Goal: Task Accomplishment & Management: Manage account settings

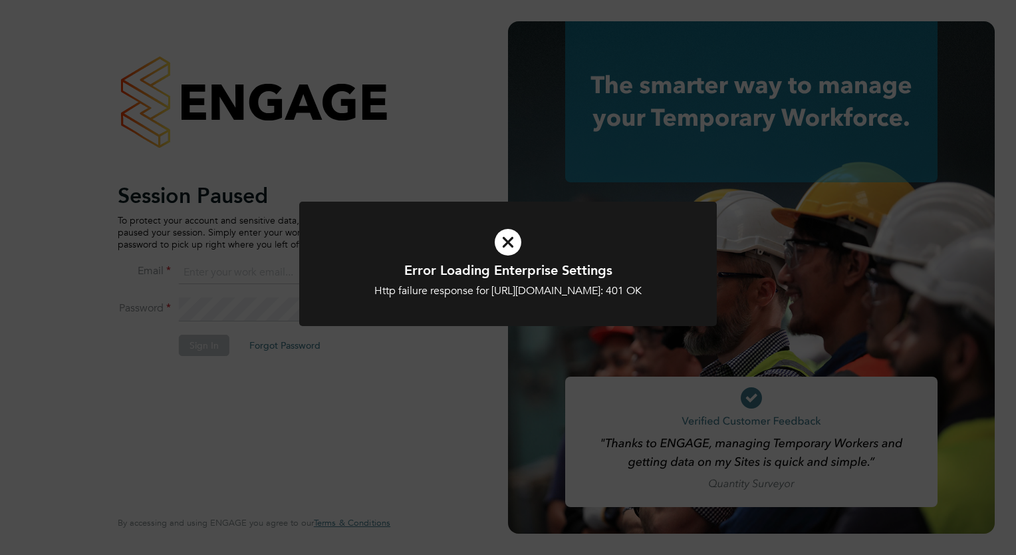
type input "[PERSON_NAME][EMAIL_ADDRESS][PERSON_NAME][DOMAIN_NAME]"
click at [516, 240] on icon at bounding box center [508, 242] width 346 height 52
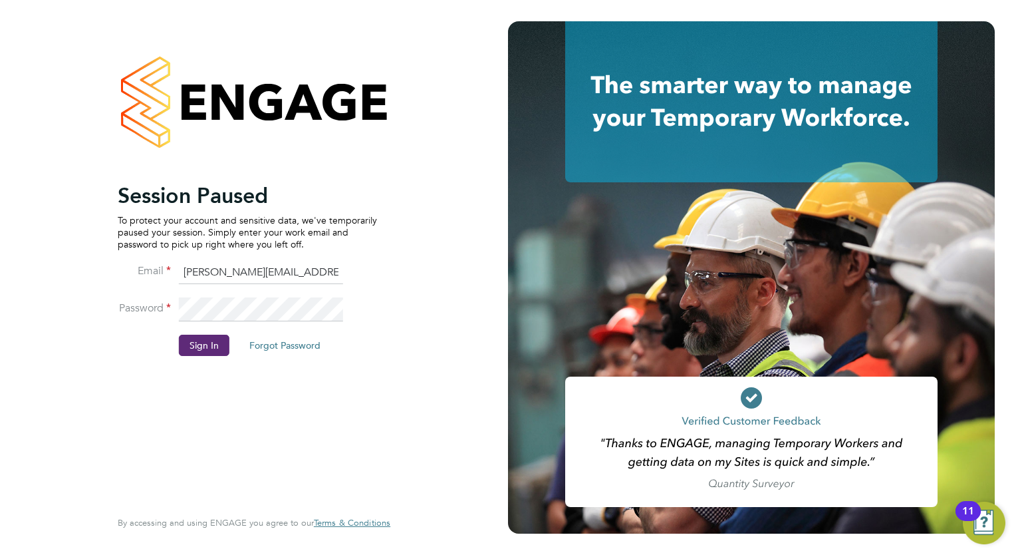
click at [196, 329] on li "Password" at bounding box center [247, 315] width 259 height 37
click at [193, 336] on button "Sign In" at bounding box center [204, 345] width 51 height 21
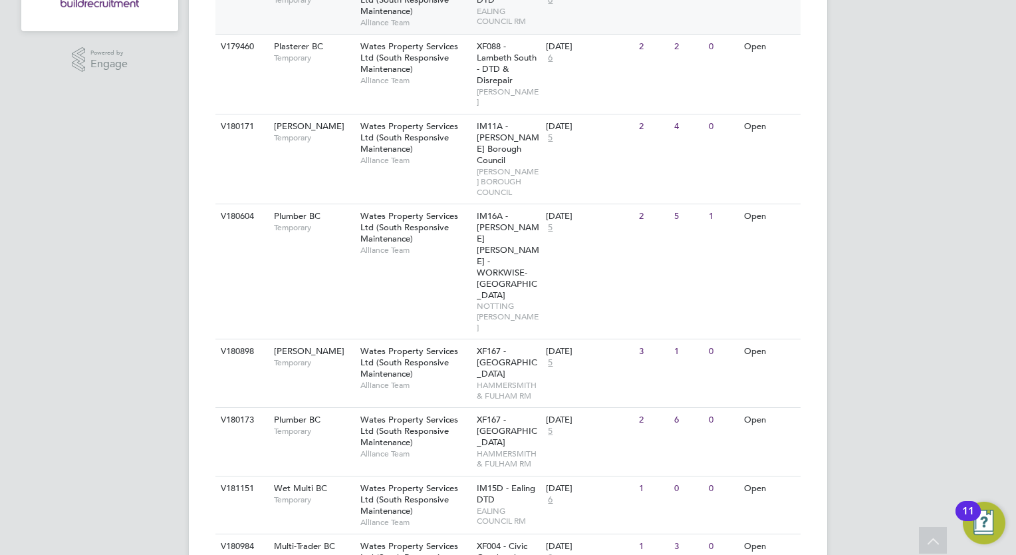
scroll to position [295, 0]
